Goal: Task Accomplishment & Management: Manage account settings

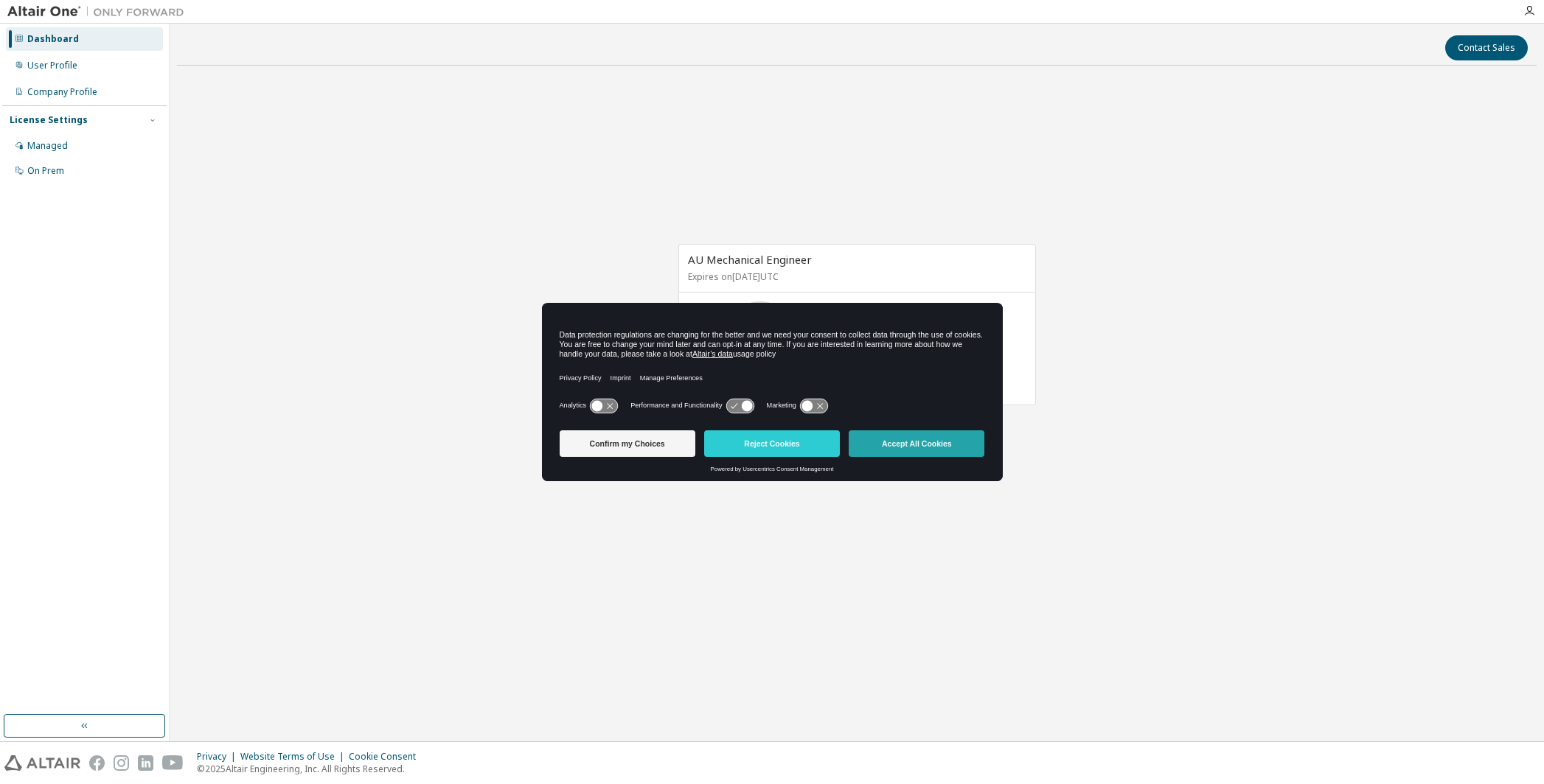
click at [930, 443] on button "Accept All Cookies" at bounding box center [916, 443] width 136 height 26
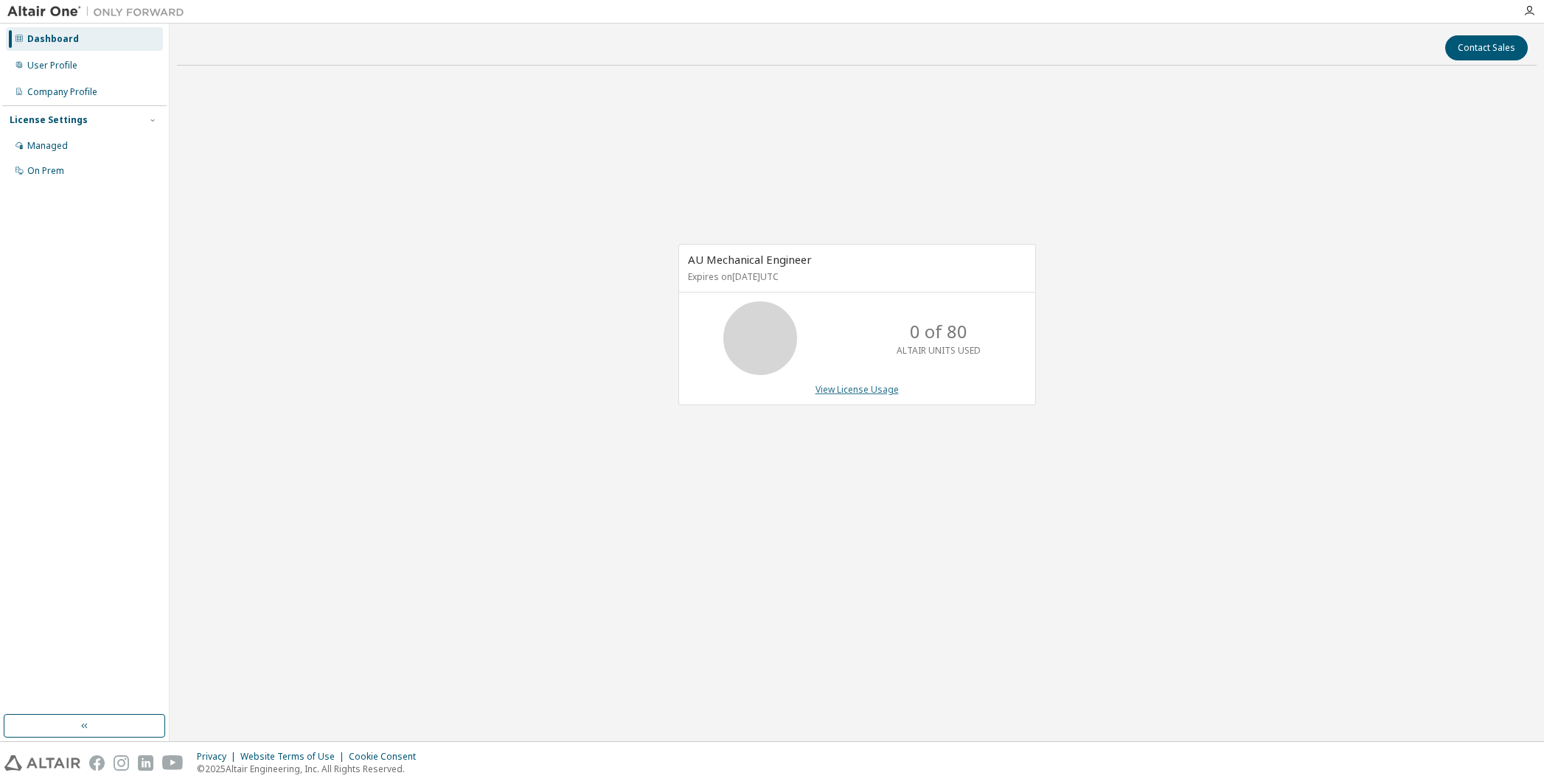
click at [828, 387] on link "View License Usage" at bounding box center [856, 389] width 83 height 12
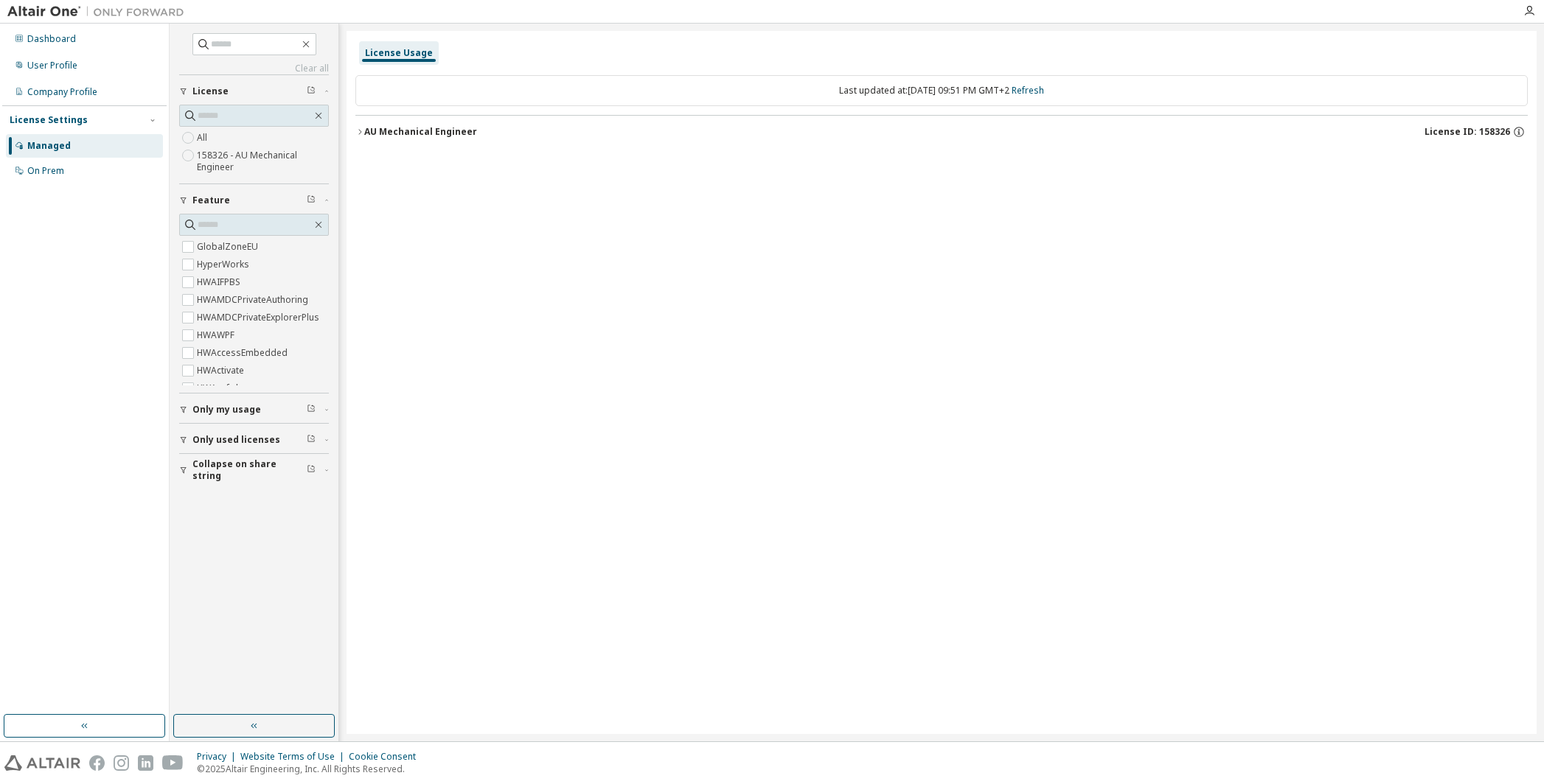
click at [361, 129] on icon "button" at bounding box center [359, 131] width 8 height 8
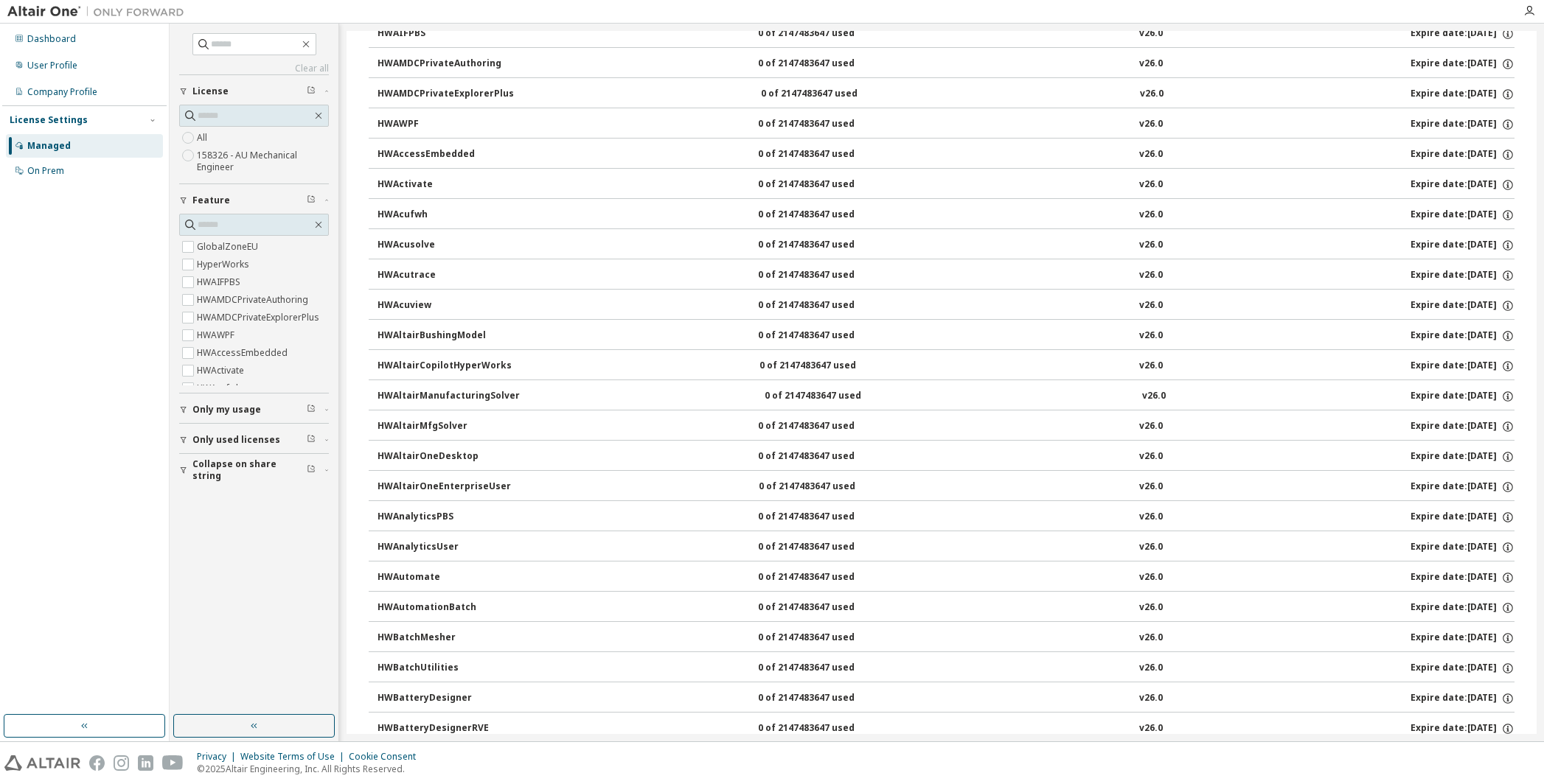
scroll to position [221, 0]
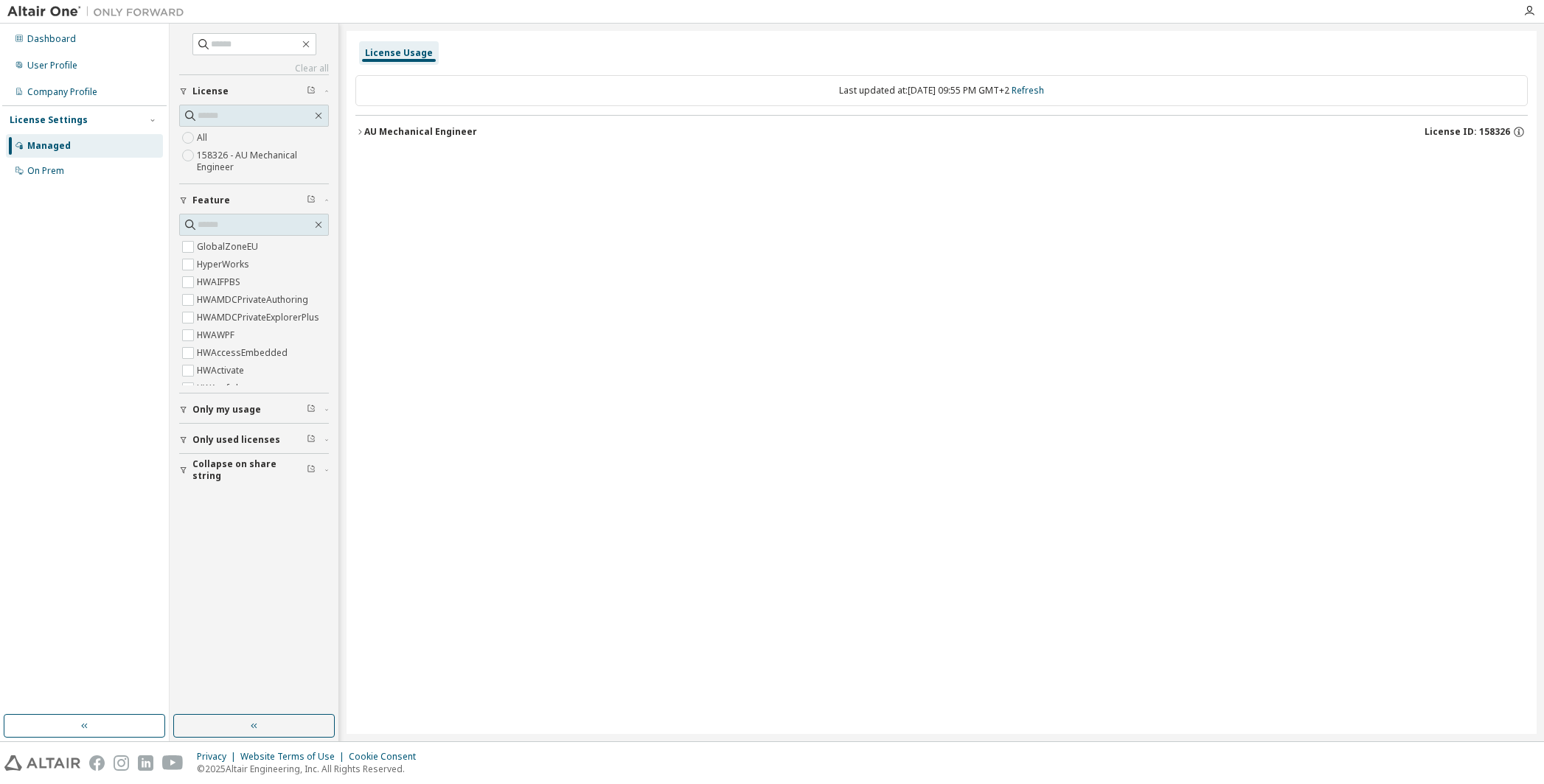
click at [357, 129] on icon "button" at bounding box center [359, 131] width 8 height 8
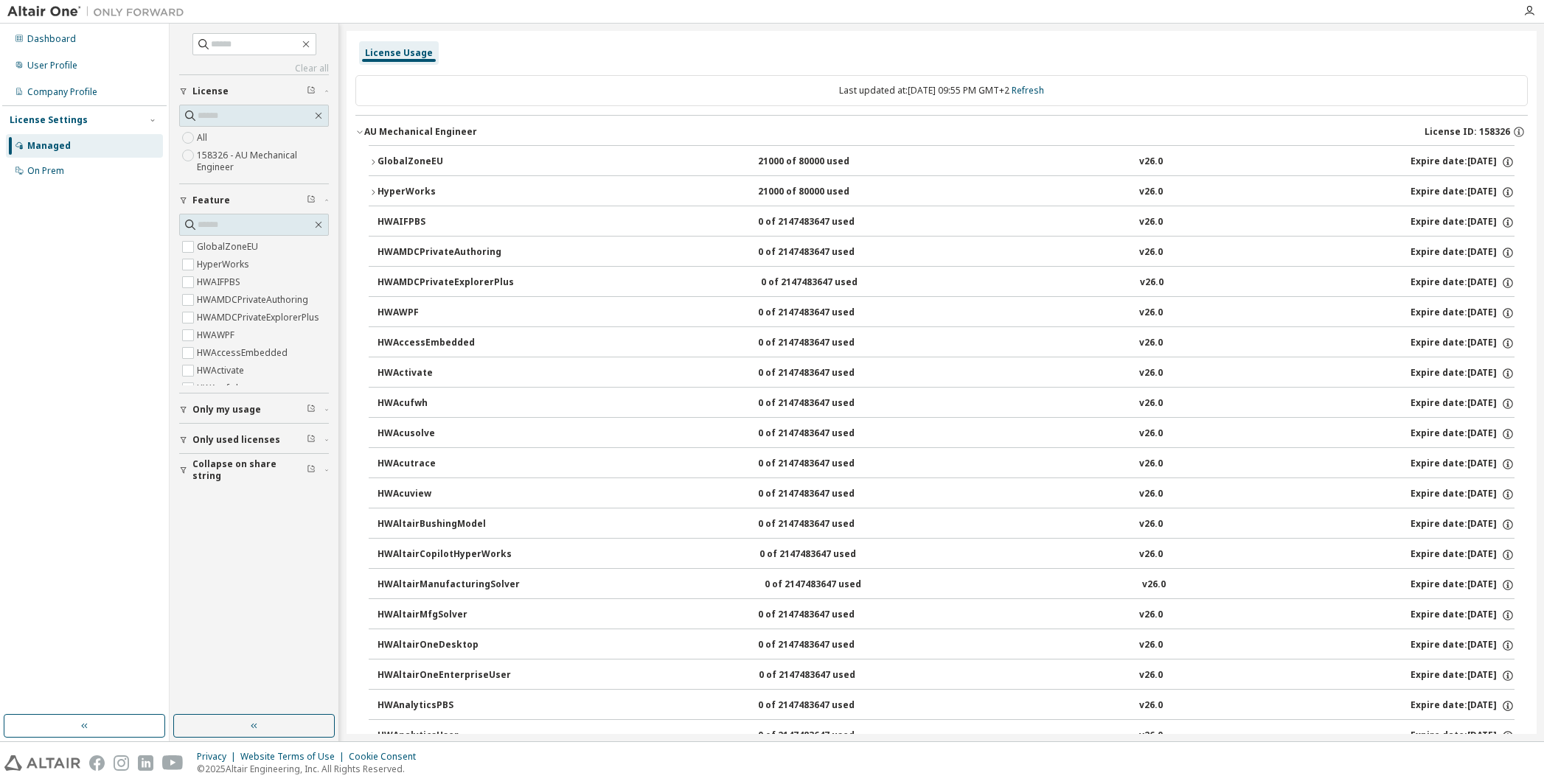
click at [402, 220] on div "HWAIFPBS" at bounding box center [444, 223] width 133 height 13
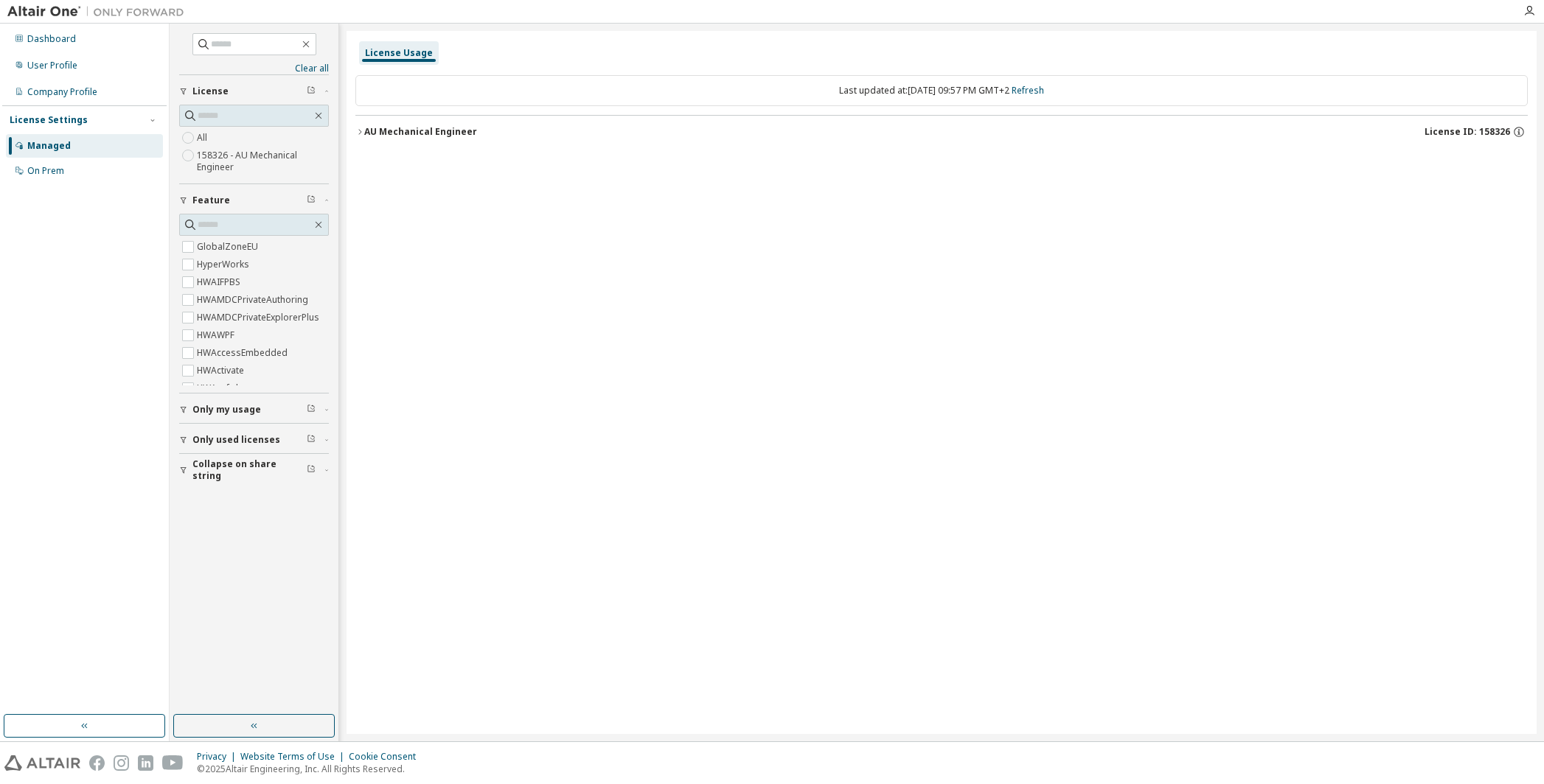
click at [359, 130] on icon "button" at bounding box center [359, 132] width 3 height 6
click at [61, 117] on div "License Settings" at bounding box center [49, 120] width 79 height 12
click at [47, 89] on div "Company Profile" at bounding box center [62, 92] width 70 height 12
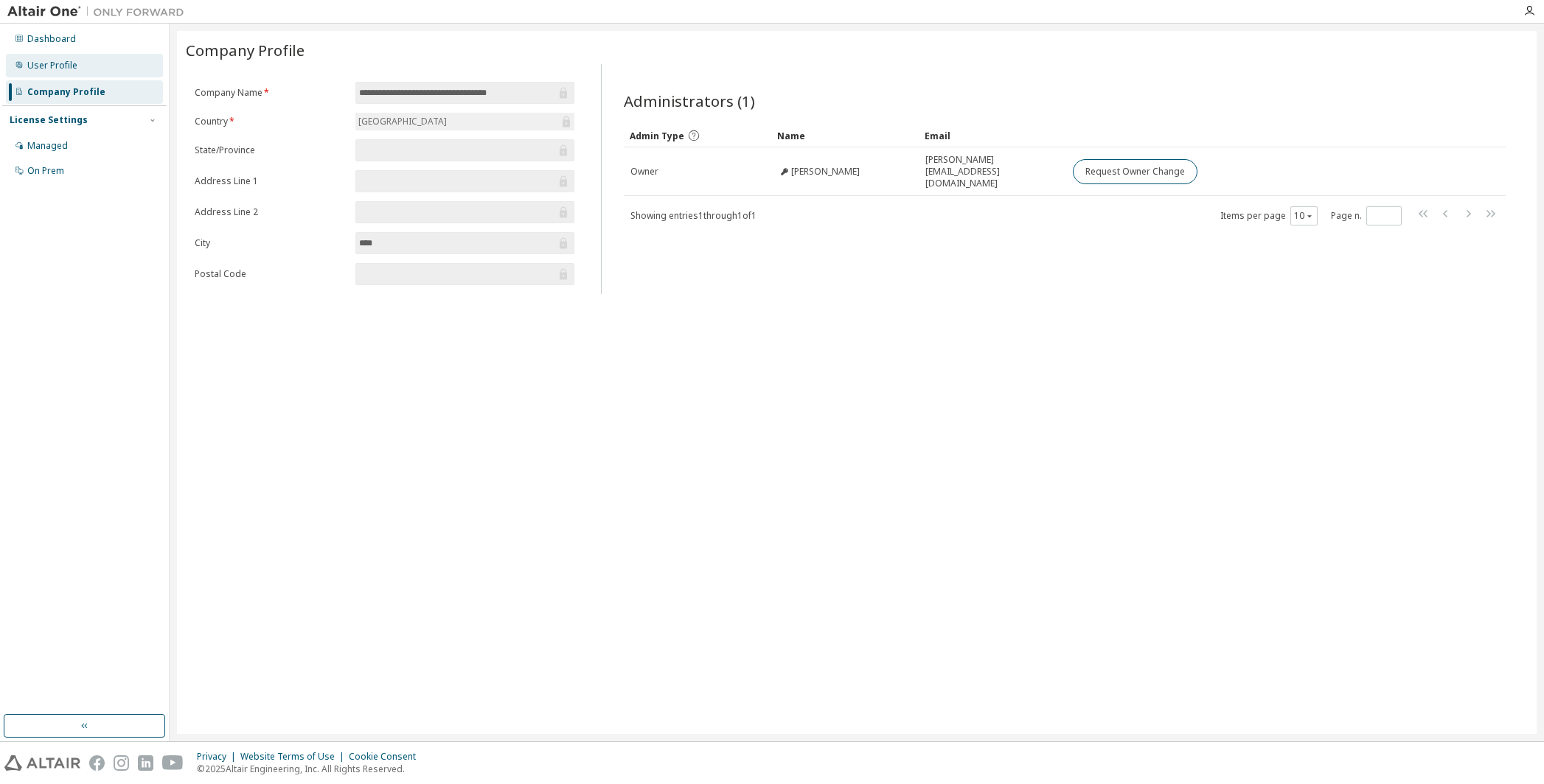
click at [57, 65] on div "User Profile" at bounding box center [52, 65] width 51 height 12
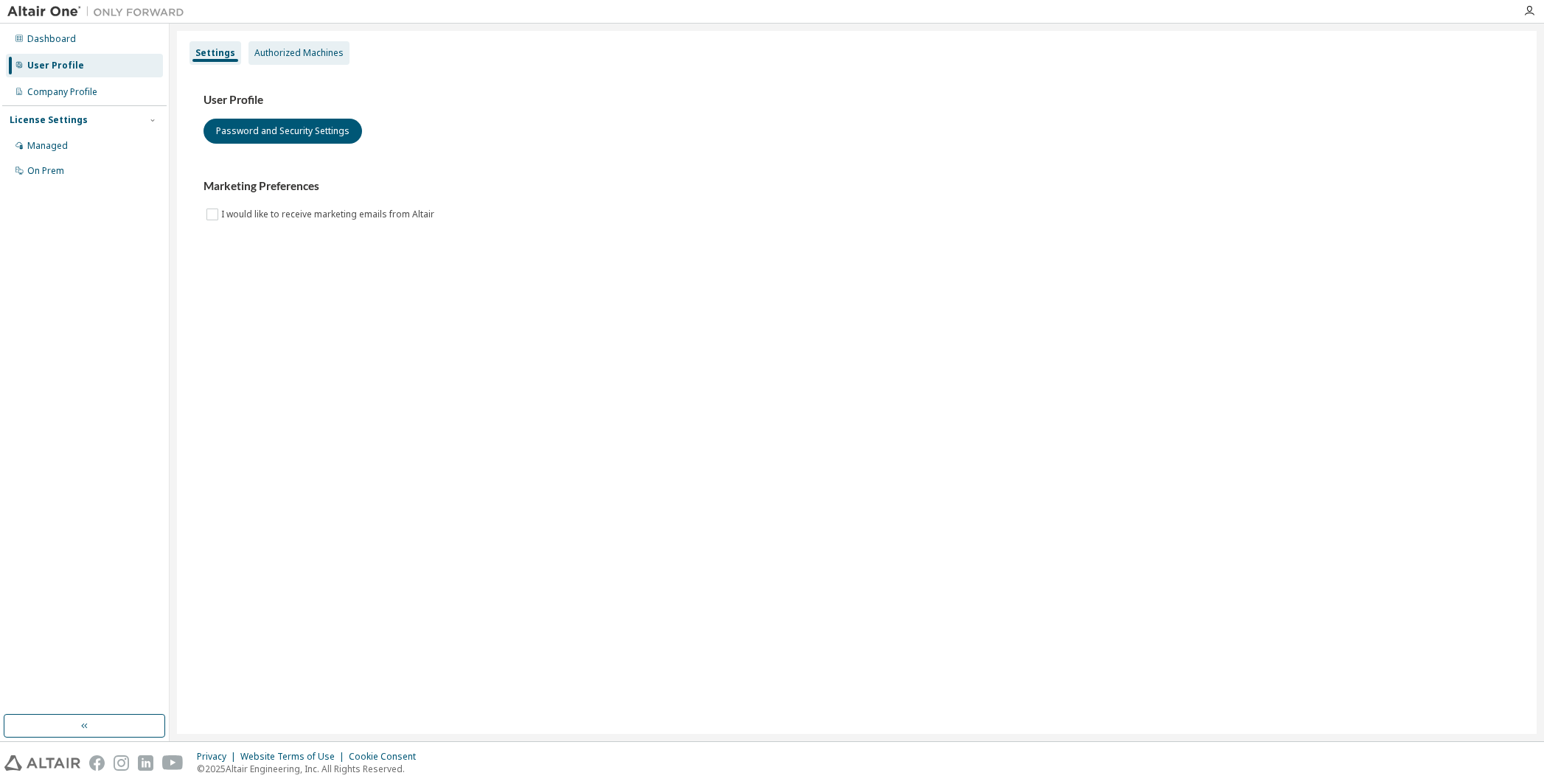
click at [320, 50] on div "Authorized Machines" at bounding box center [299, 52] width 89 height 12
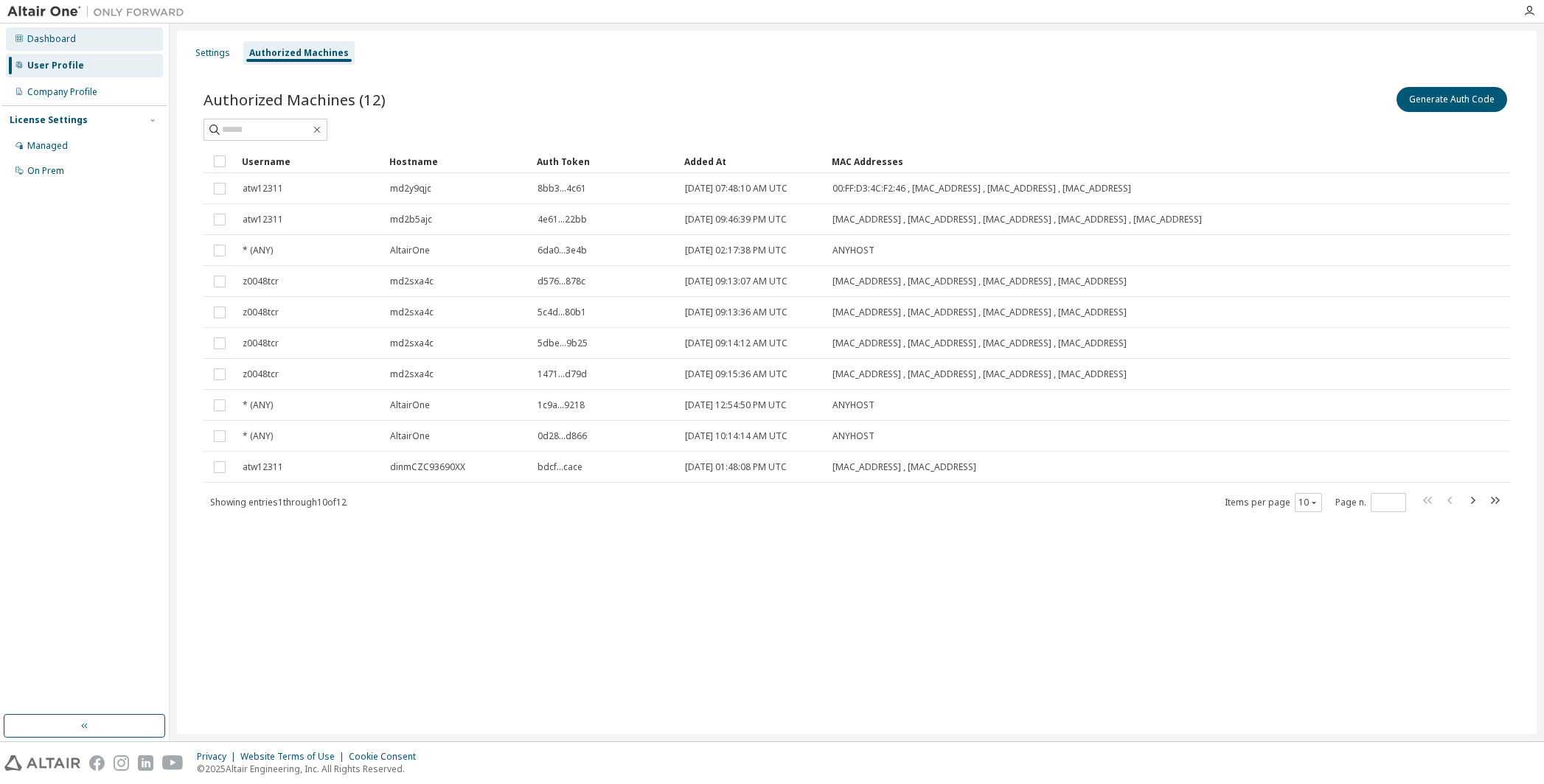
click at [53, 39] on div "Dashboard" at bounding box center [51, 38] width 49 height 12
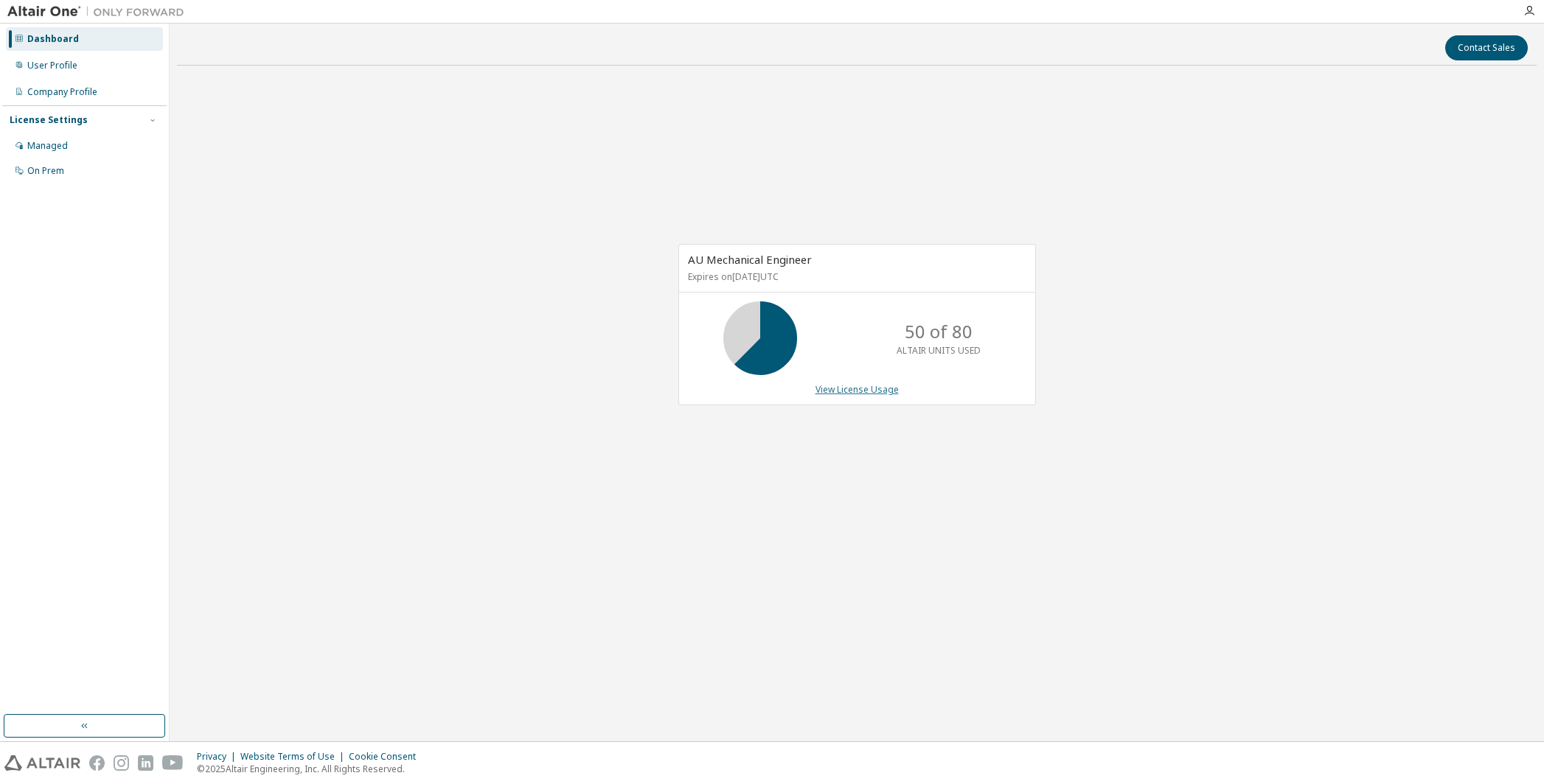
click at [863, 389] on link "View License Usage" at bounding box center [856, 389] width 83 height 12
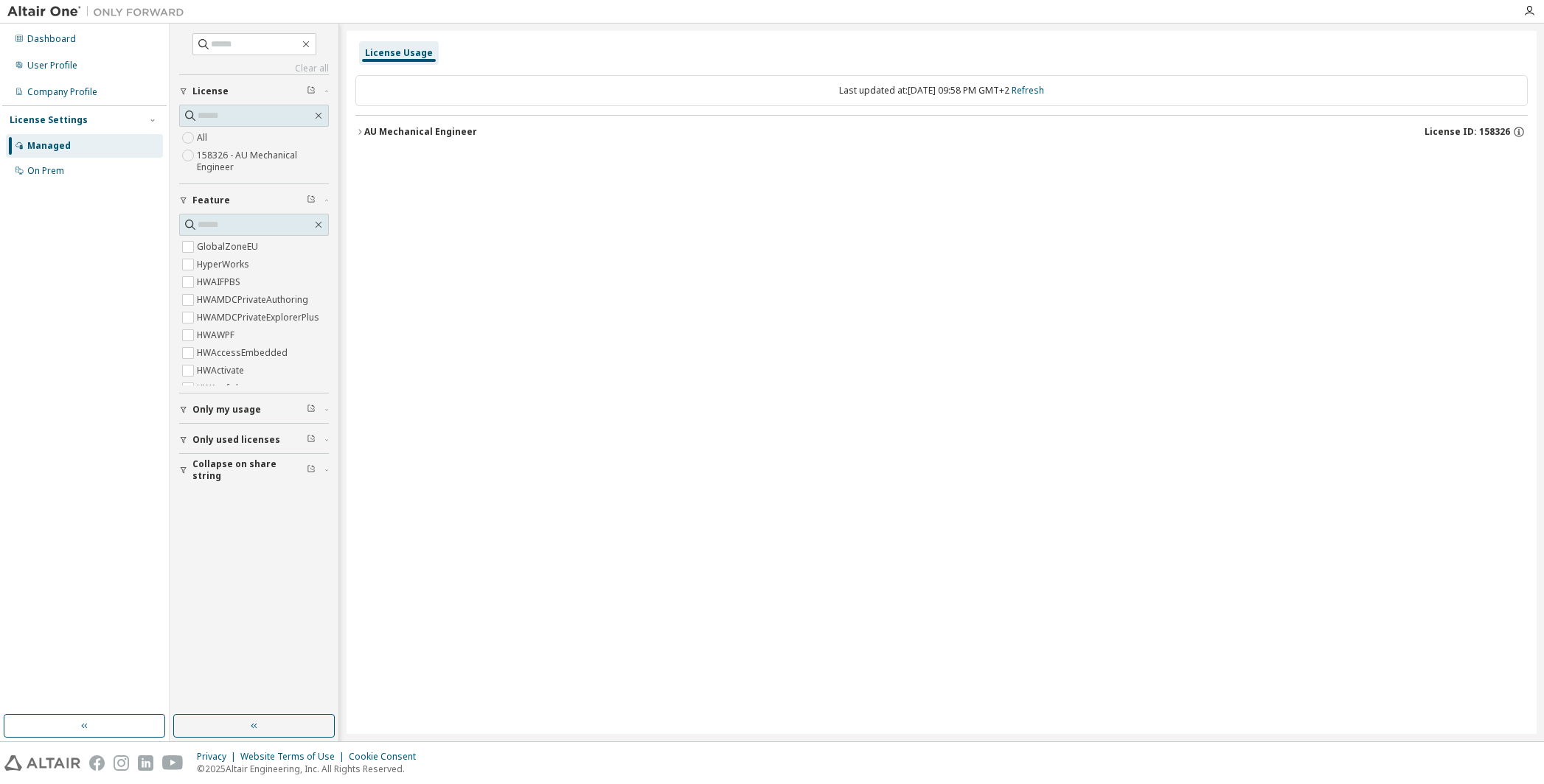
click at [422, 133] on div "AU Mechanical Engineer" at bounding box center [420, 132] width 113 height 12
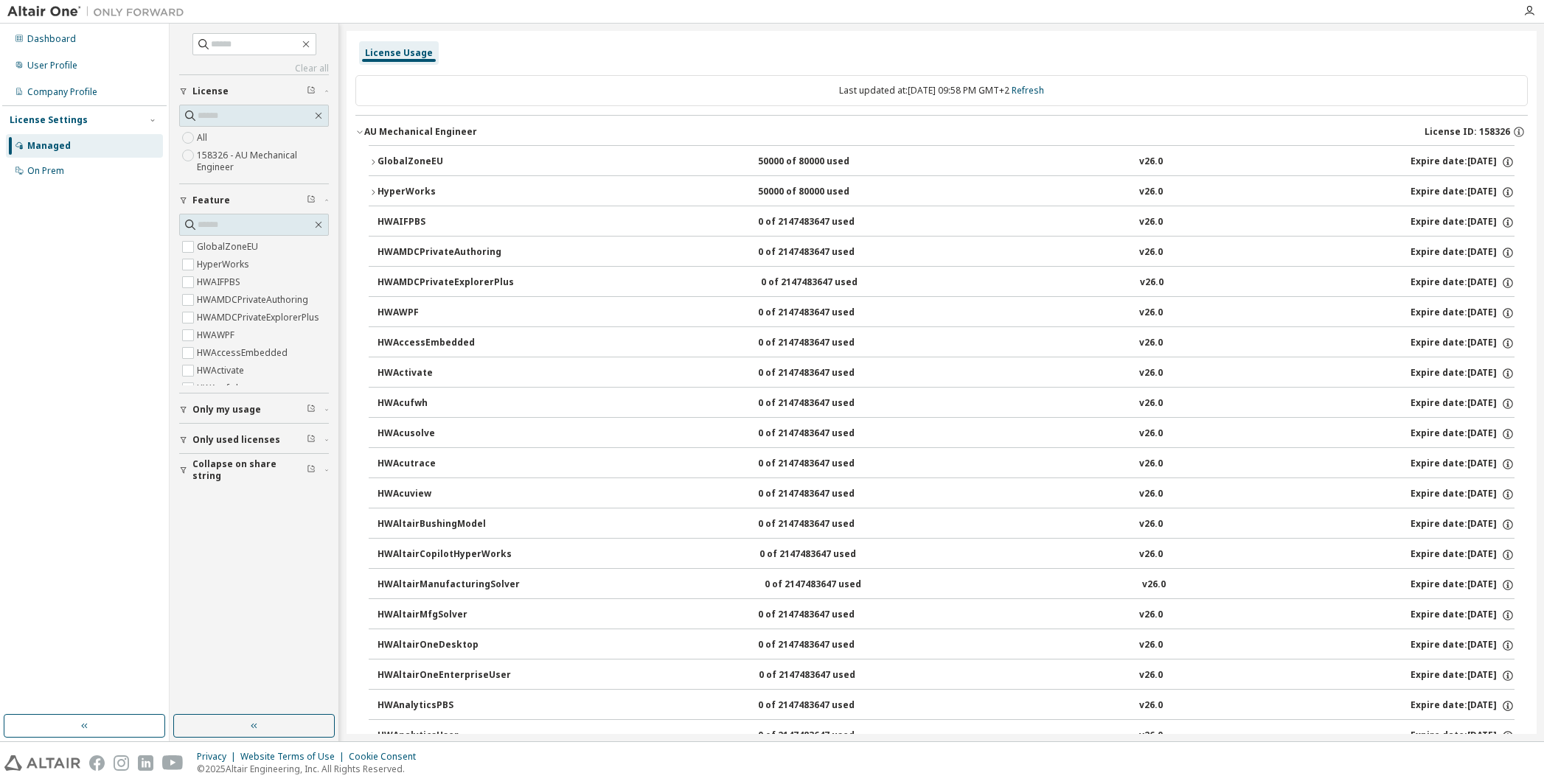
click at [374, 161] on icon "button" at bounding box center [372, 162] width 3 height 6
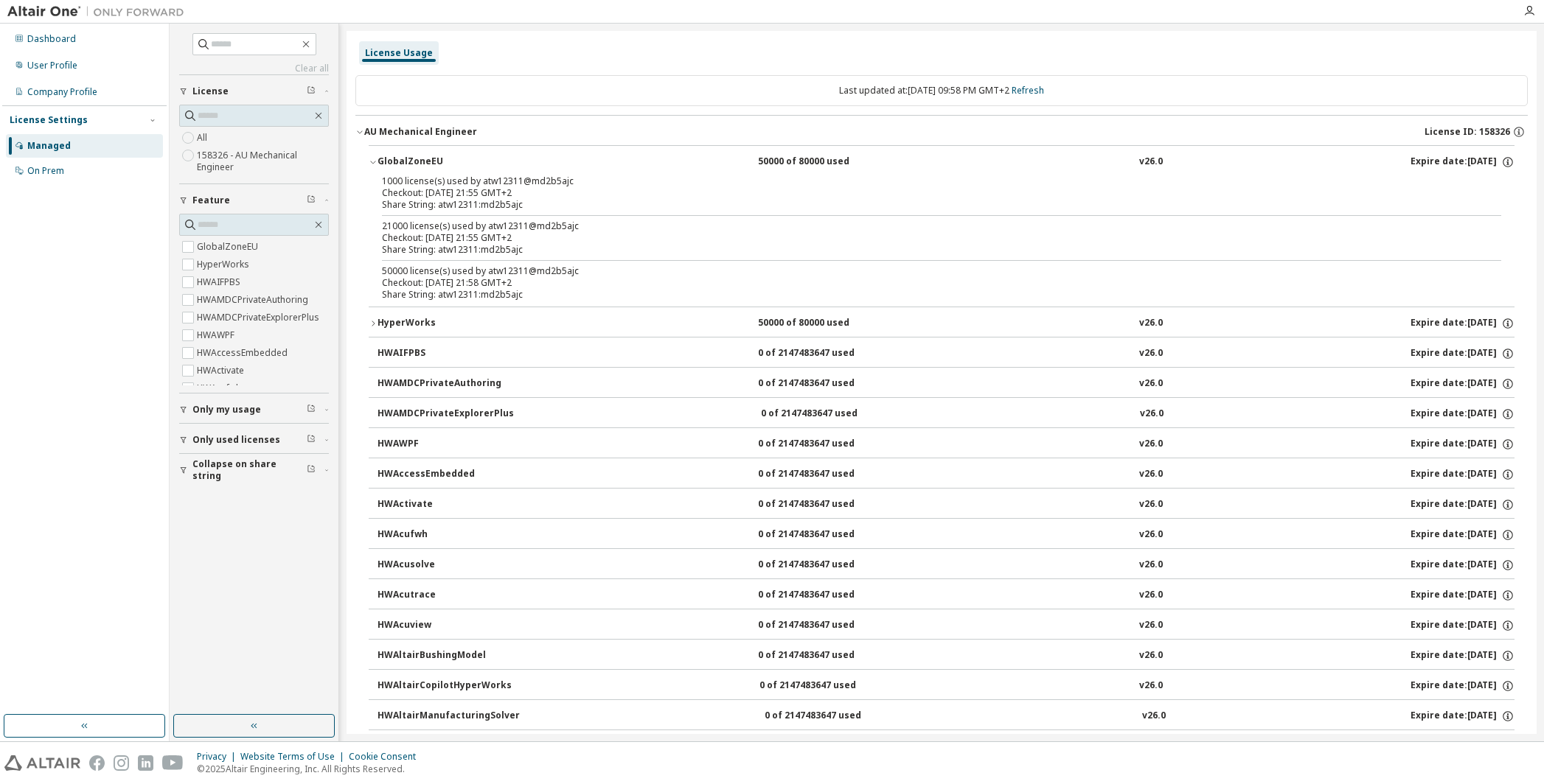
click at [373, 322] on icon "button" at bounding box center [372, 323] width 8 height 8
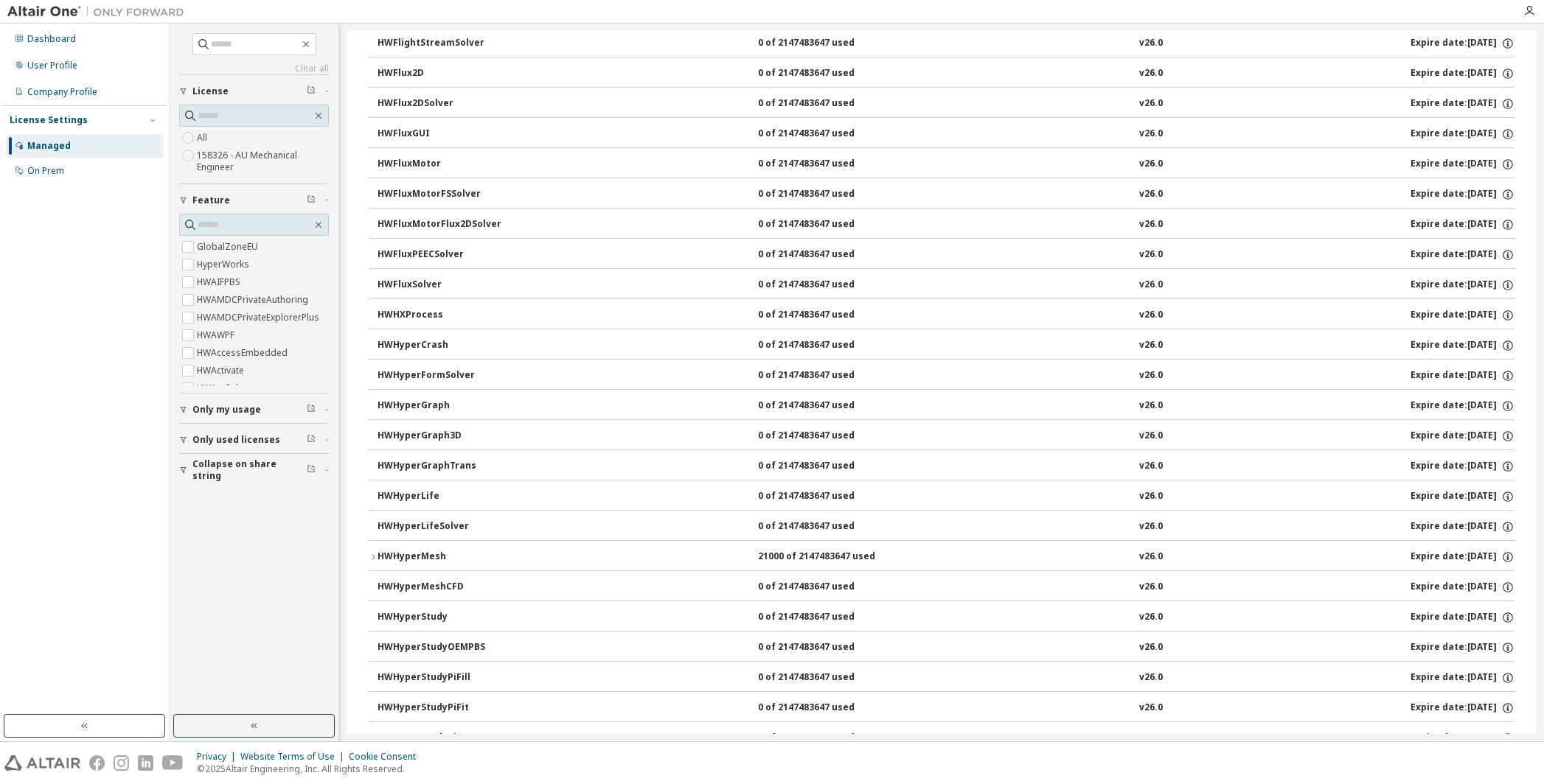
scroll to position [2506, 0]
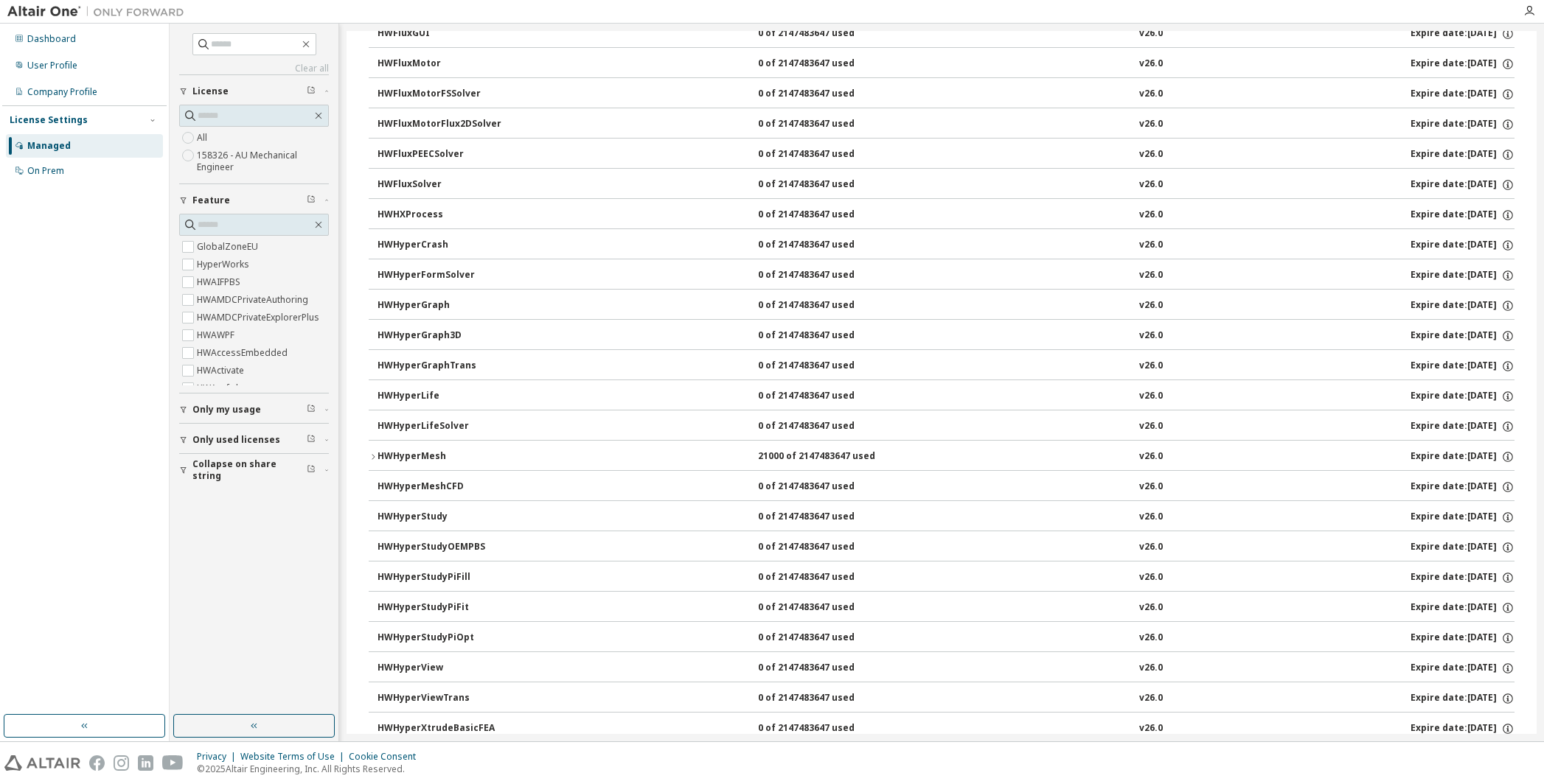
click at [370, 453] on icon "button" at bounding box center [372, 457] width 8 height 8
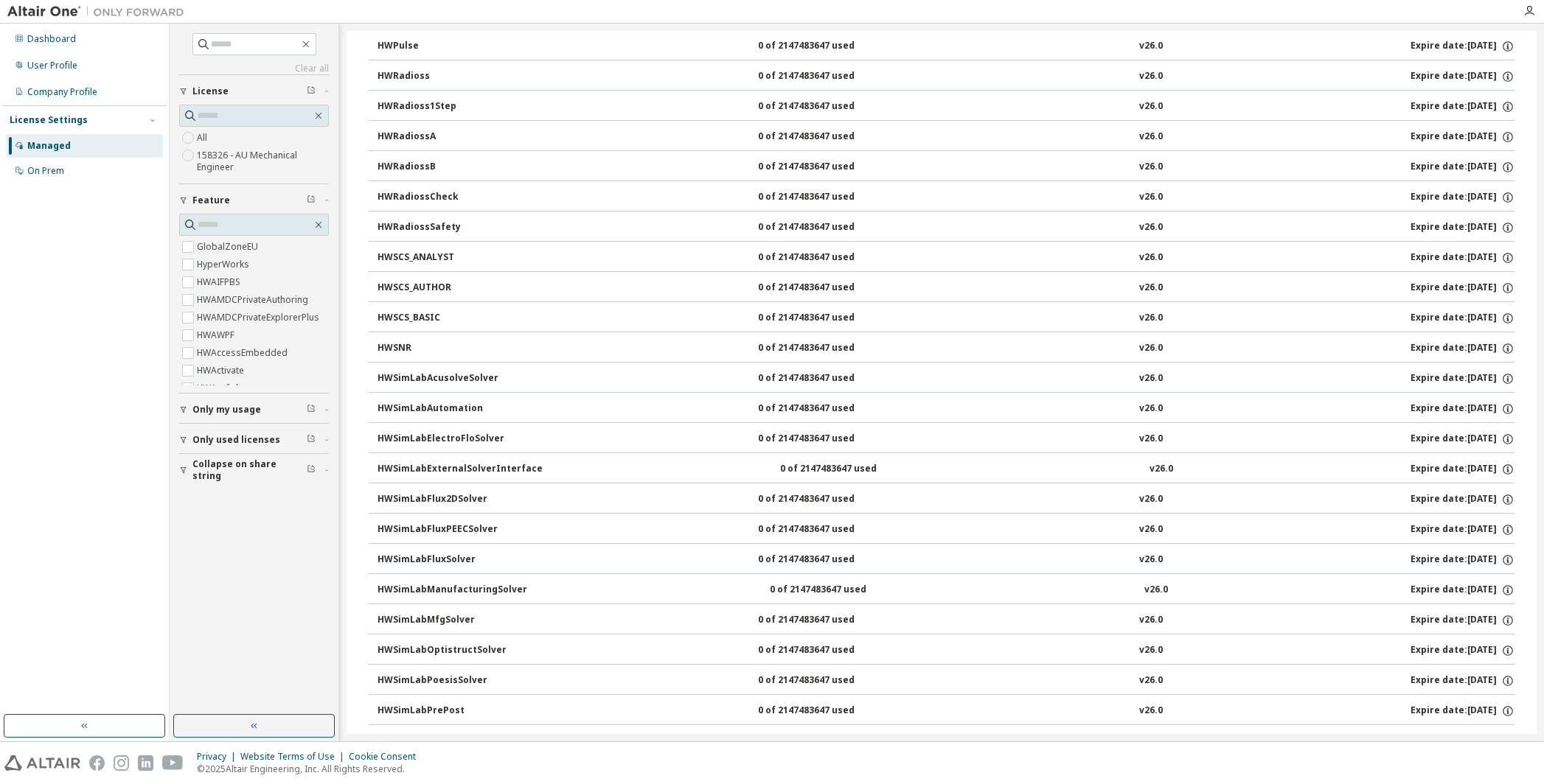
scroll to position [9434, 0]
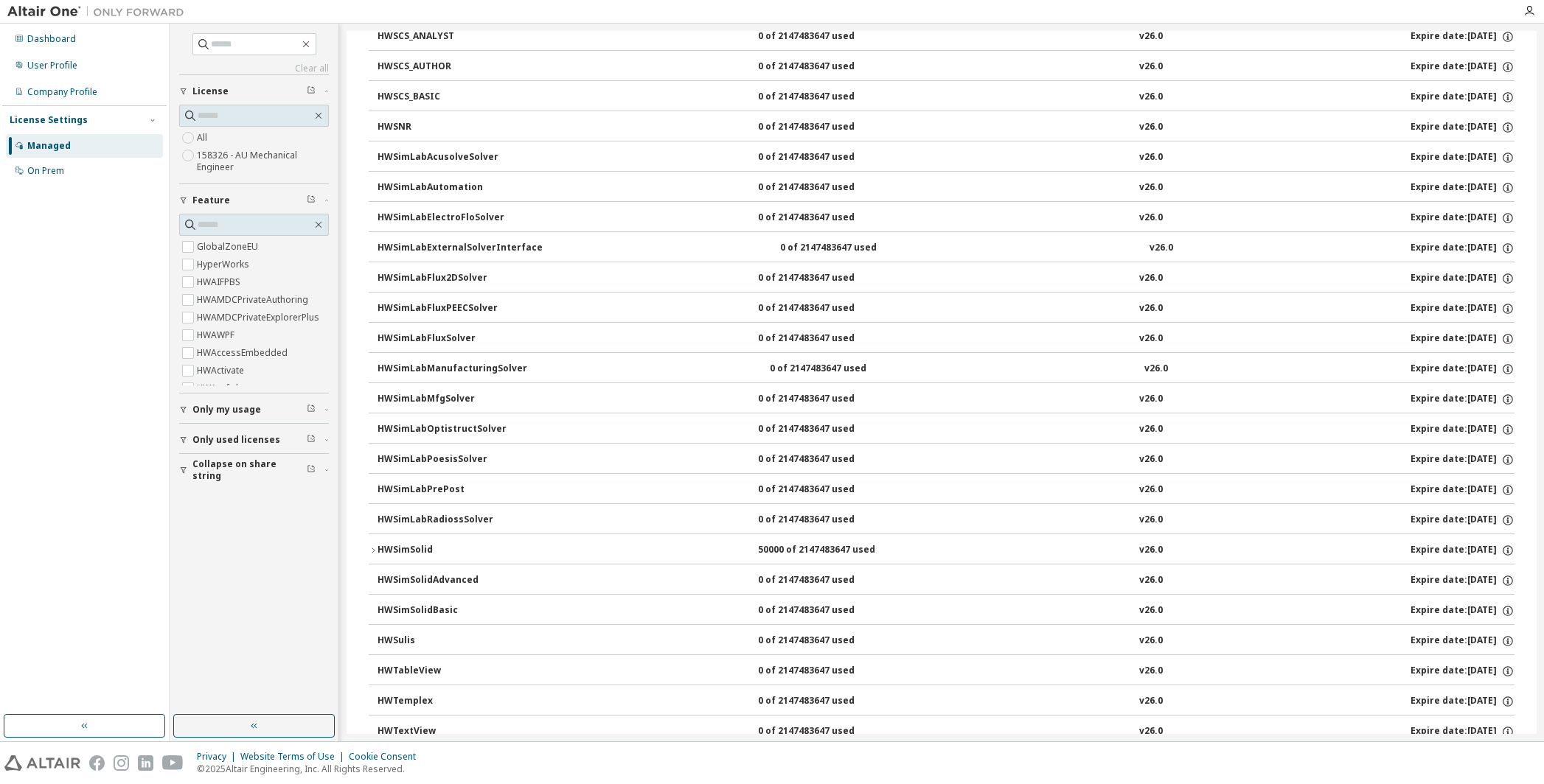
click at [376, 546] on icon "button" at bounding box center [372, 550] width 8 height 8
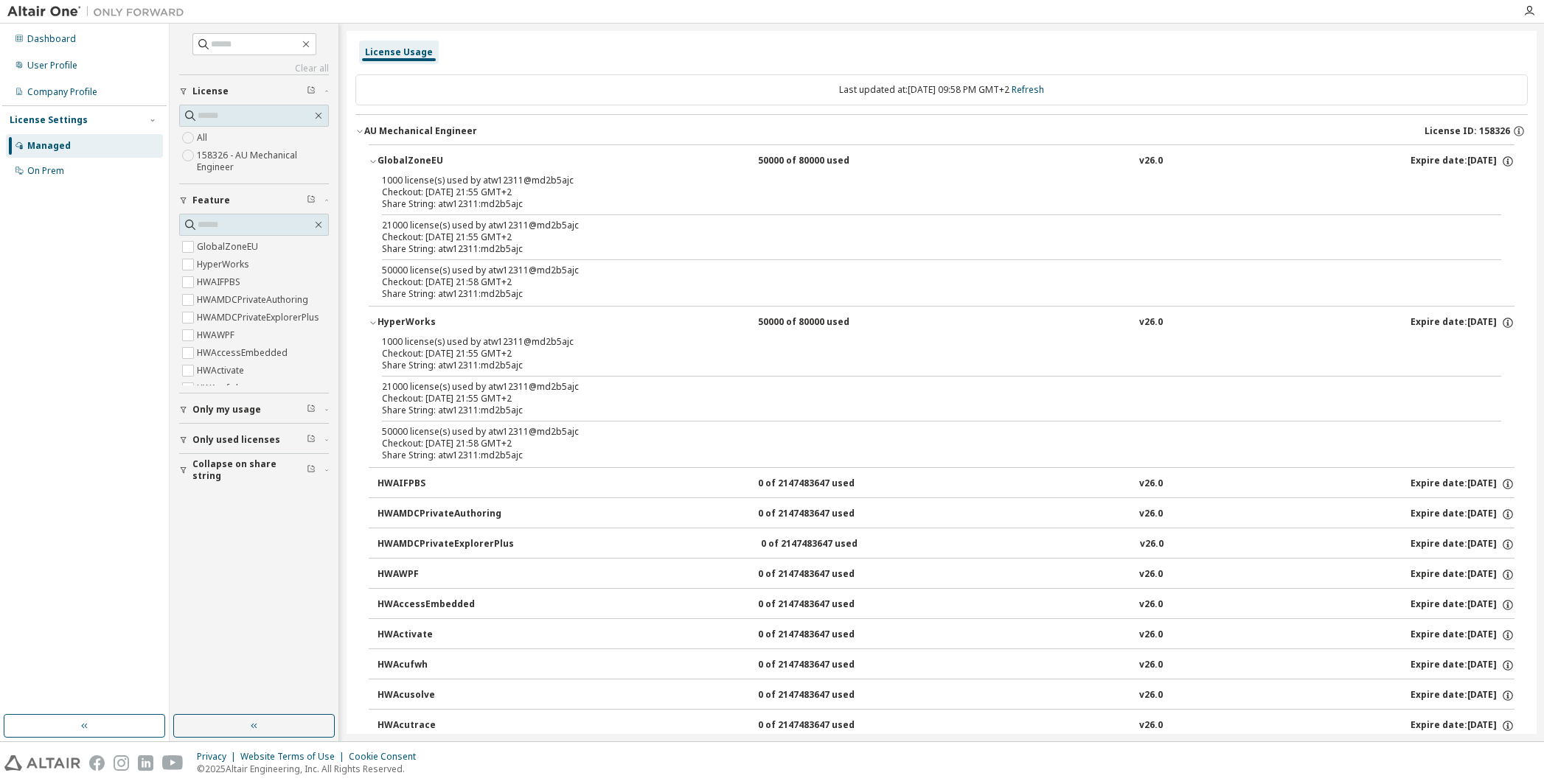
scroll to position [0, 0]
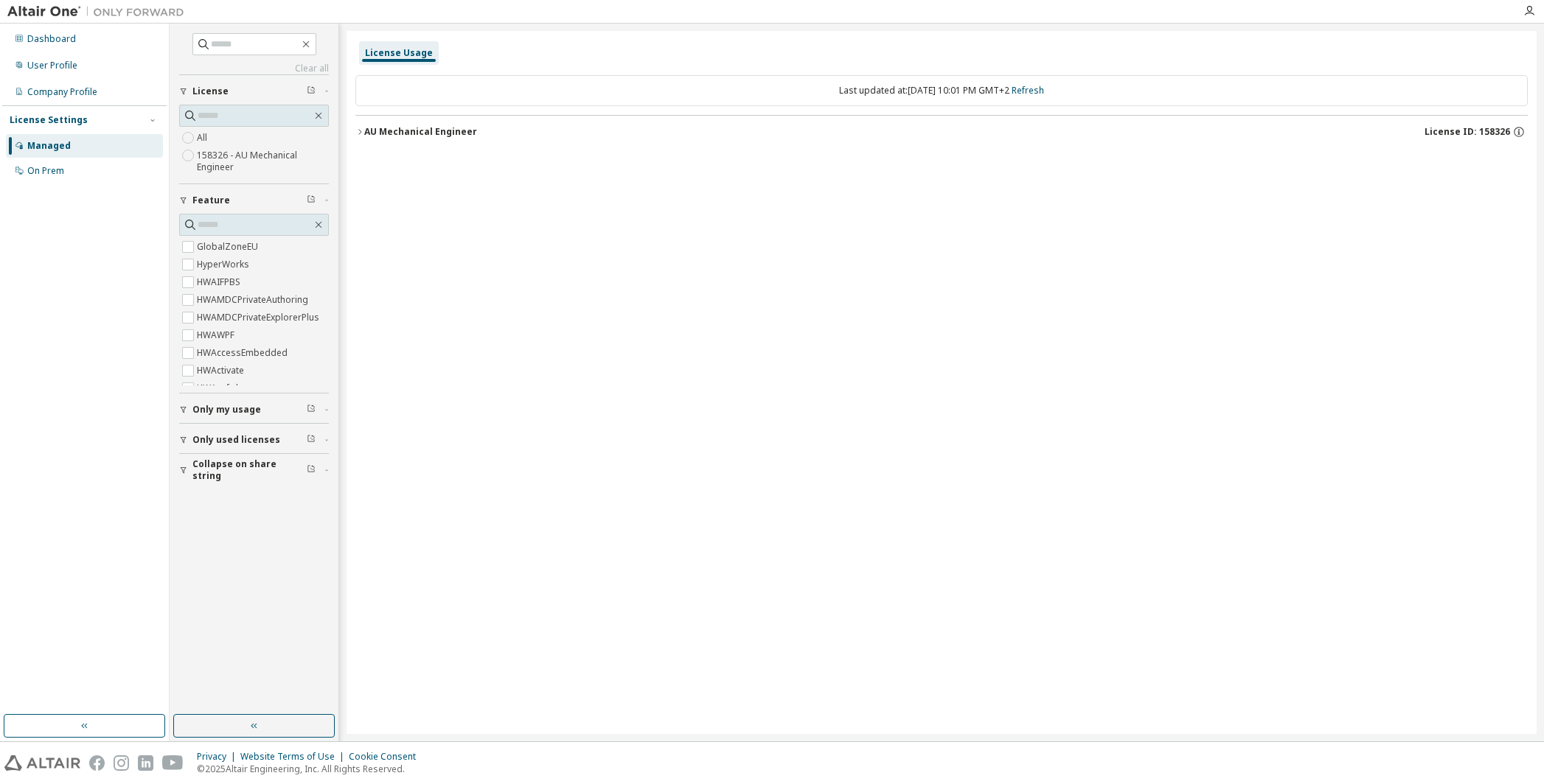
click at [363, 127] on icon "button" at bounding box center [359, 131] width 8 height 8
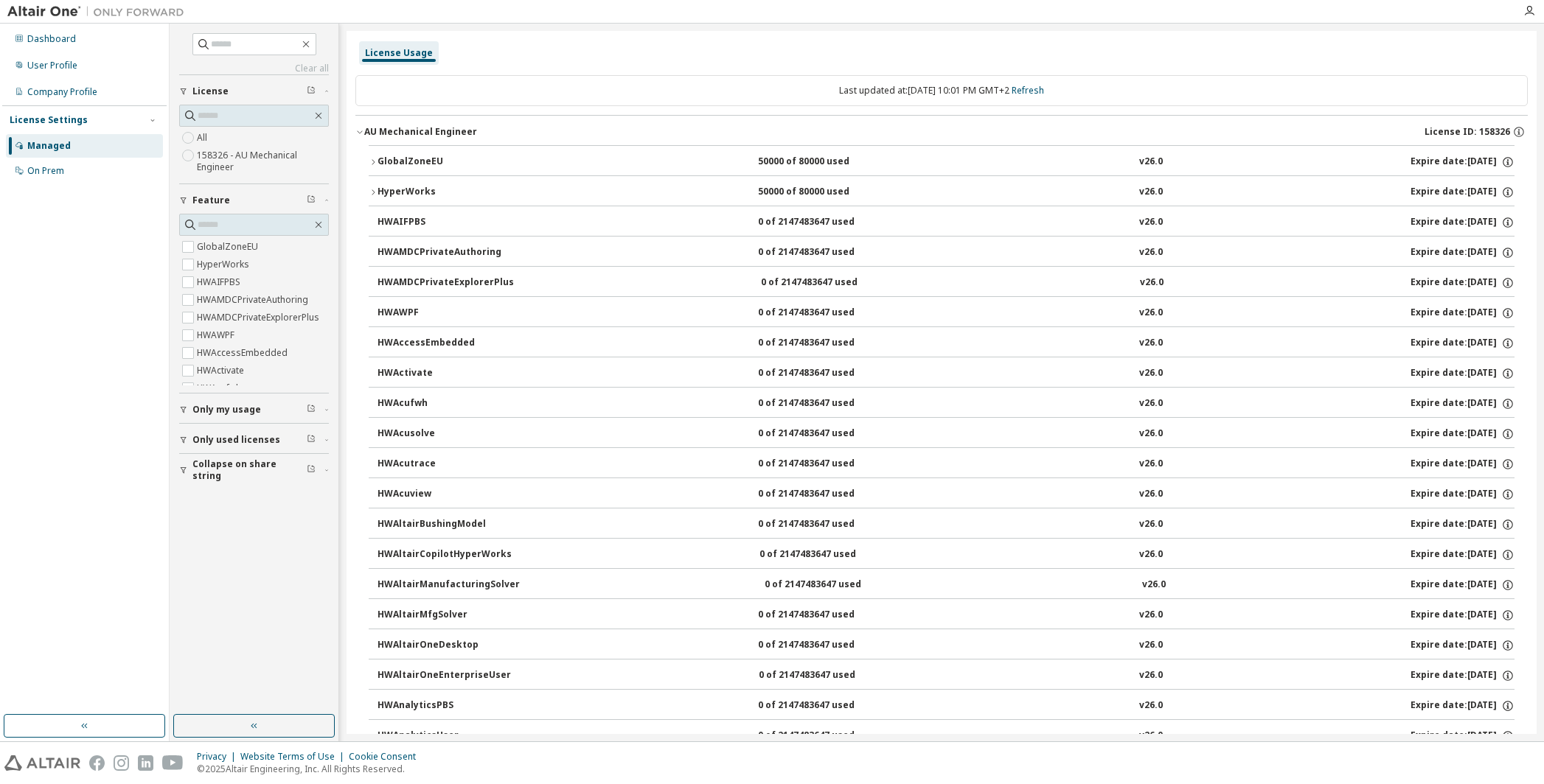
click at [374, 158] on icon "button" at bounding box center [372, 162] width 8 height 8
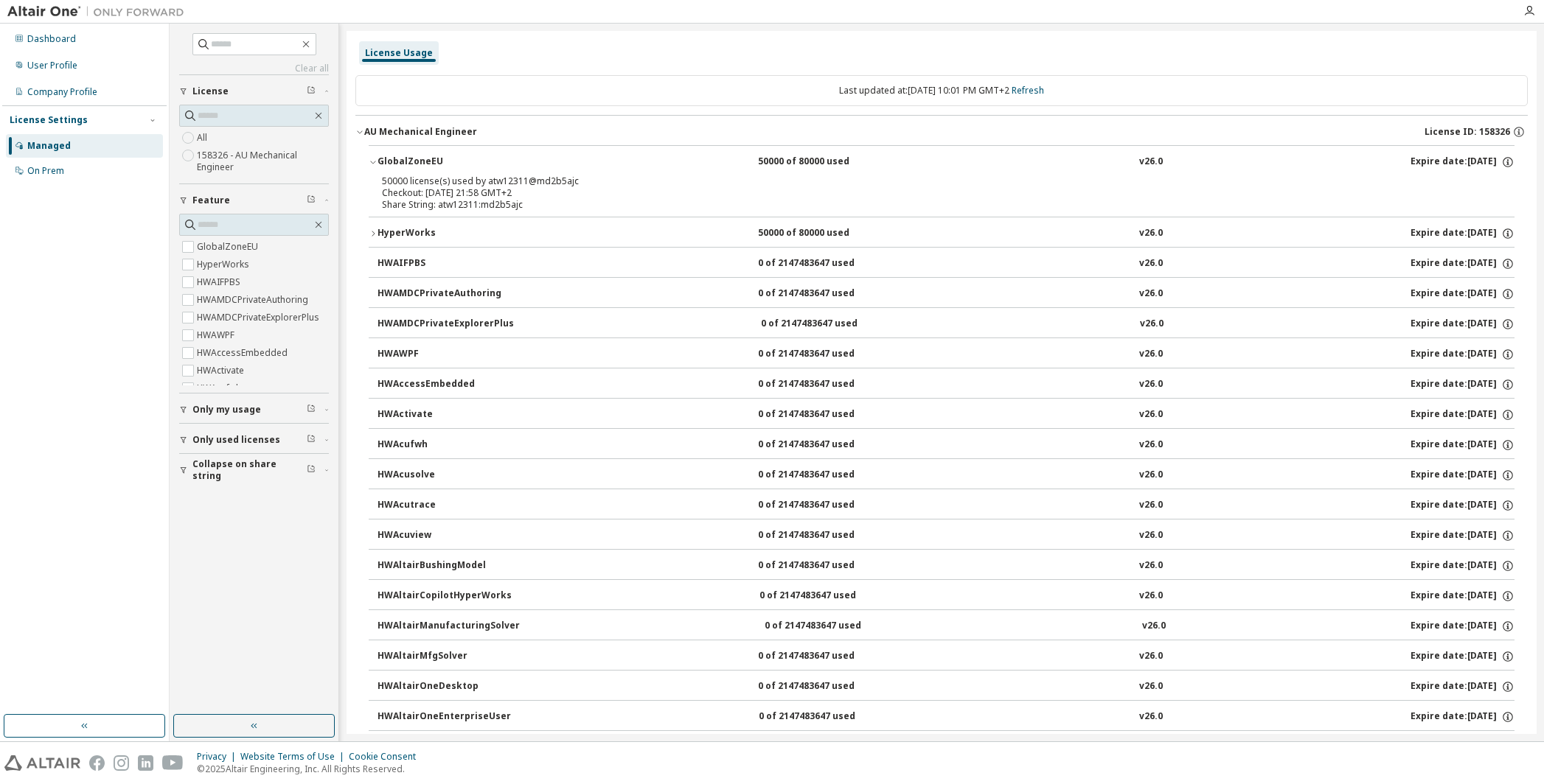
click at [47, 8] on img at bounding box center [99, 12] width 184 height 15
